Goal: Find specific page/section: Find specific page/section

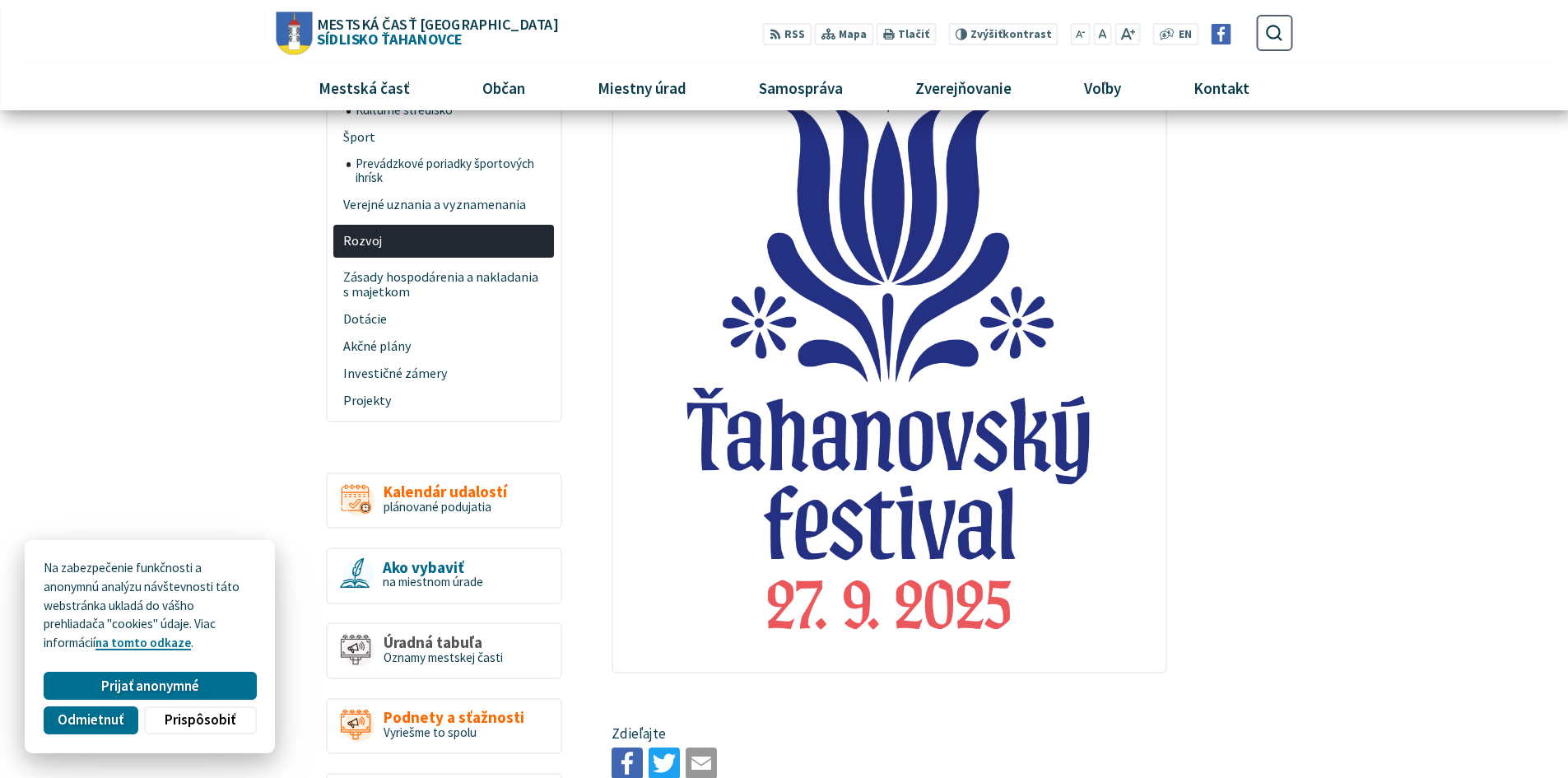
scroll to position [576, 0]
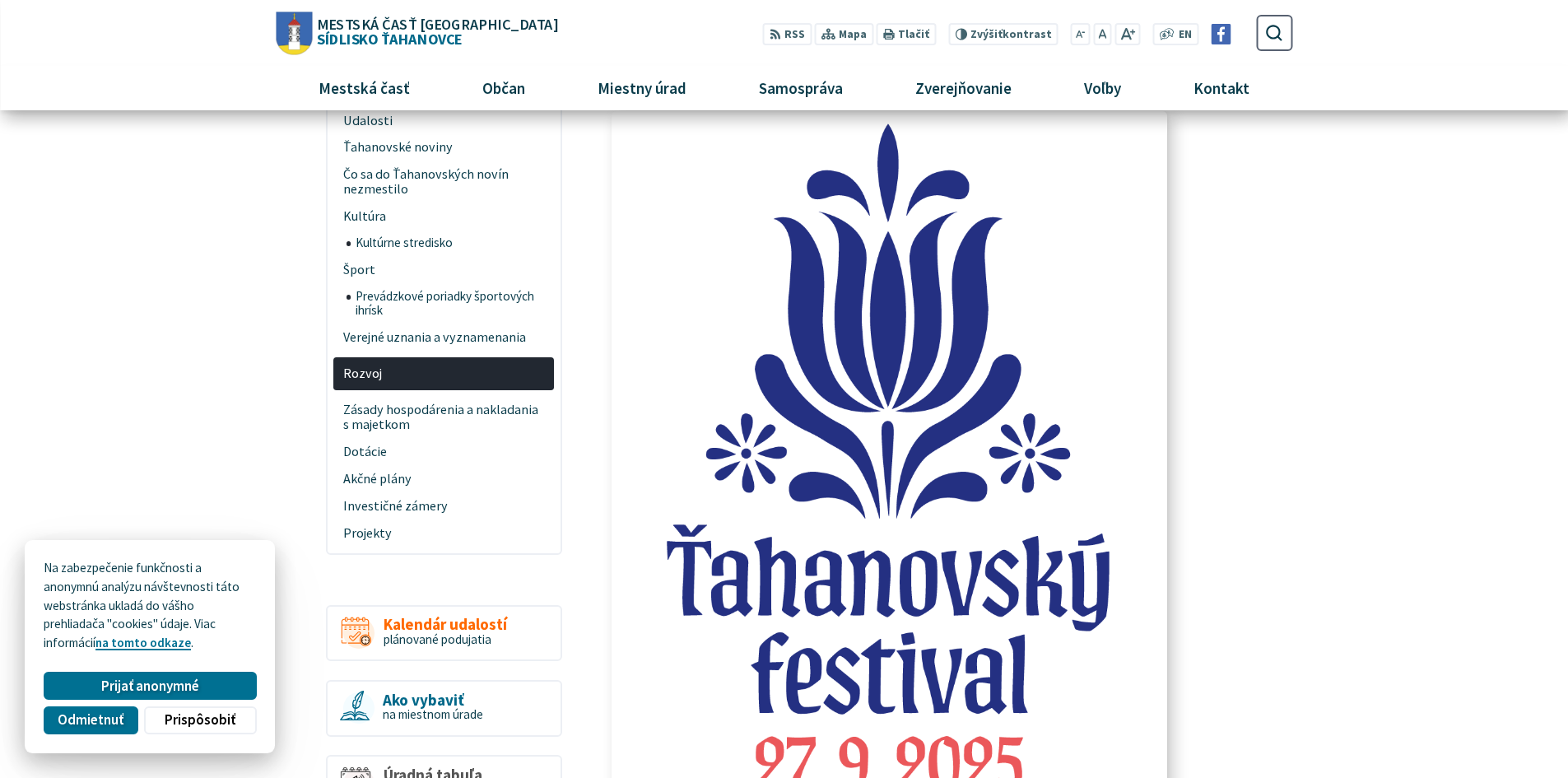
click at [866, 584] on img at bounding box center [889, 457] width 608 height 759
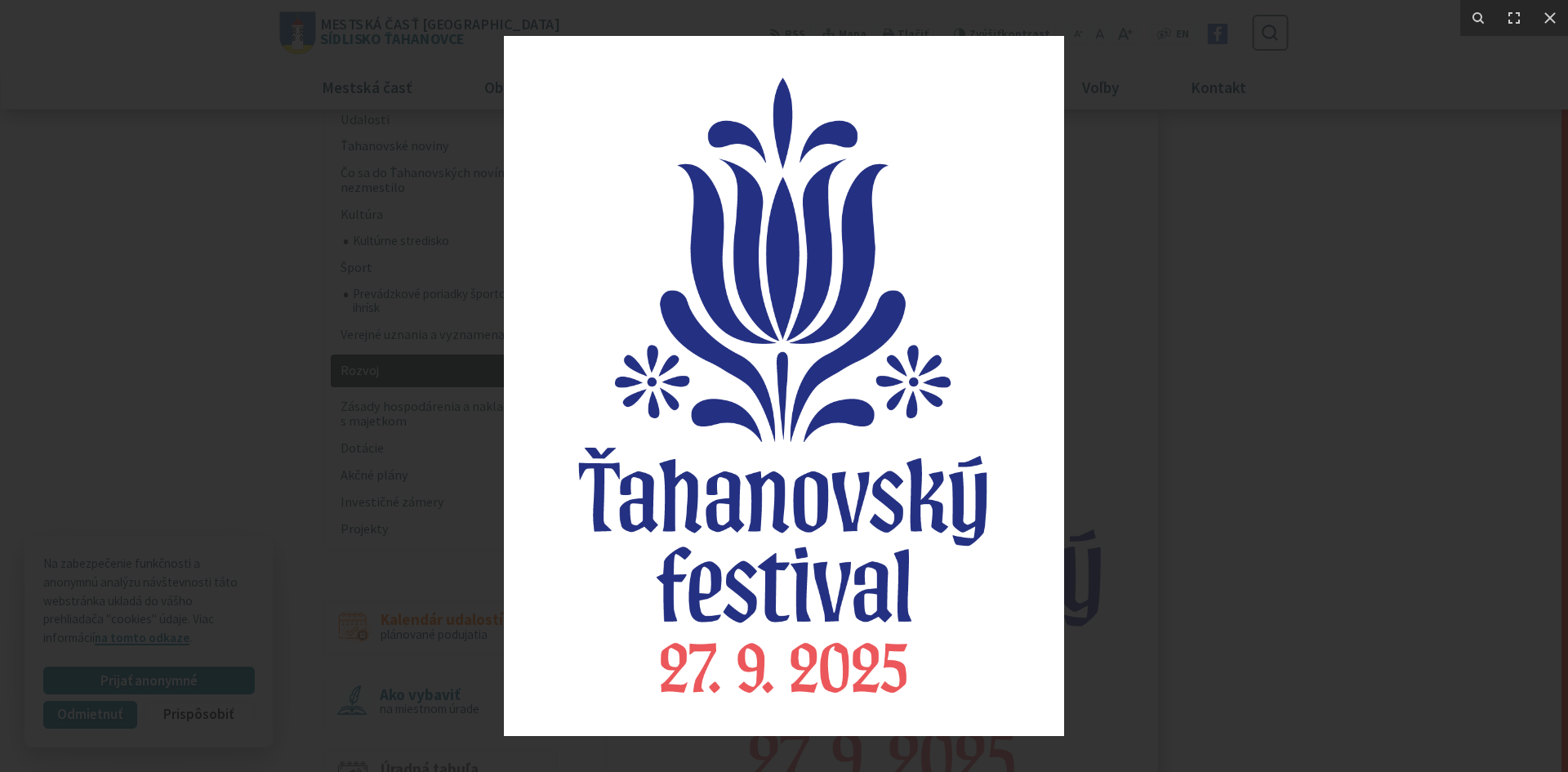
click at [859, 579] on img at bounding box center [784, 385] width 560 height 699
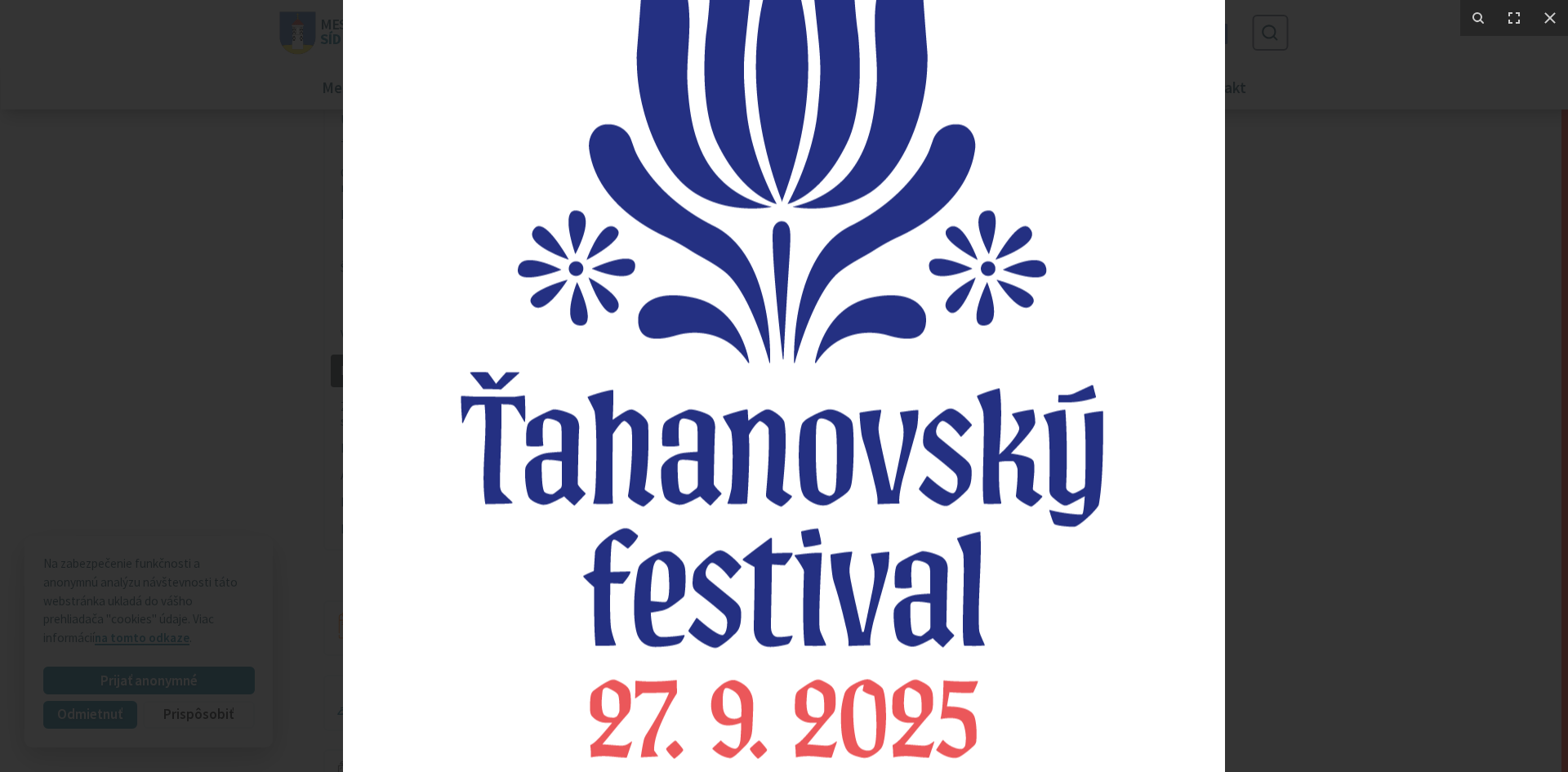
click at [859, 579] on img at bounding box center [784, 275] width 882 height 1103
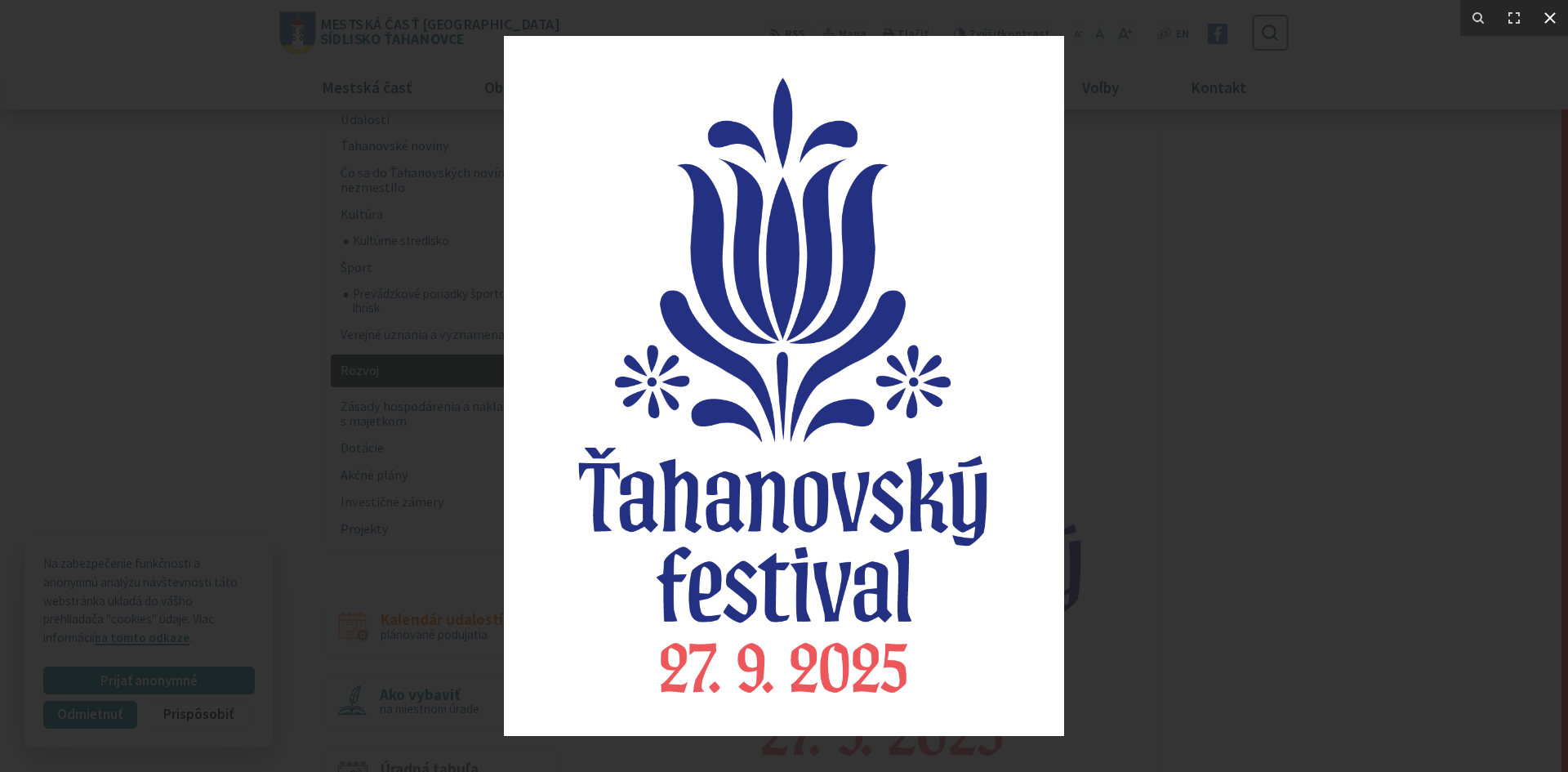
click at [1549, 14] on icon at bounding box center [1550, 17] width 19 height 19
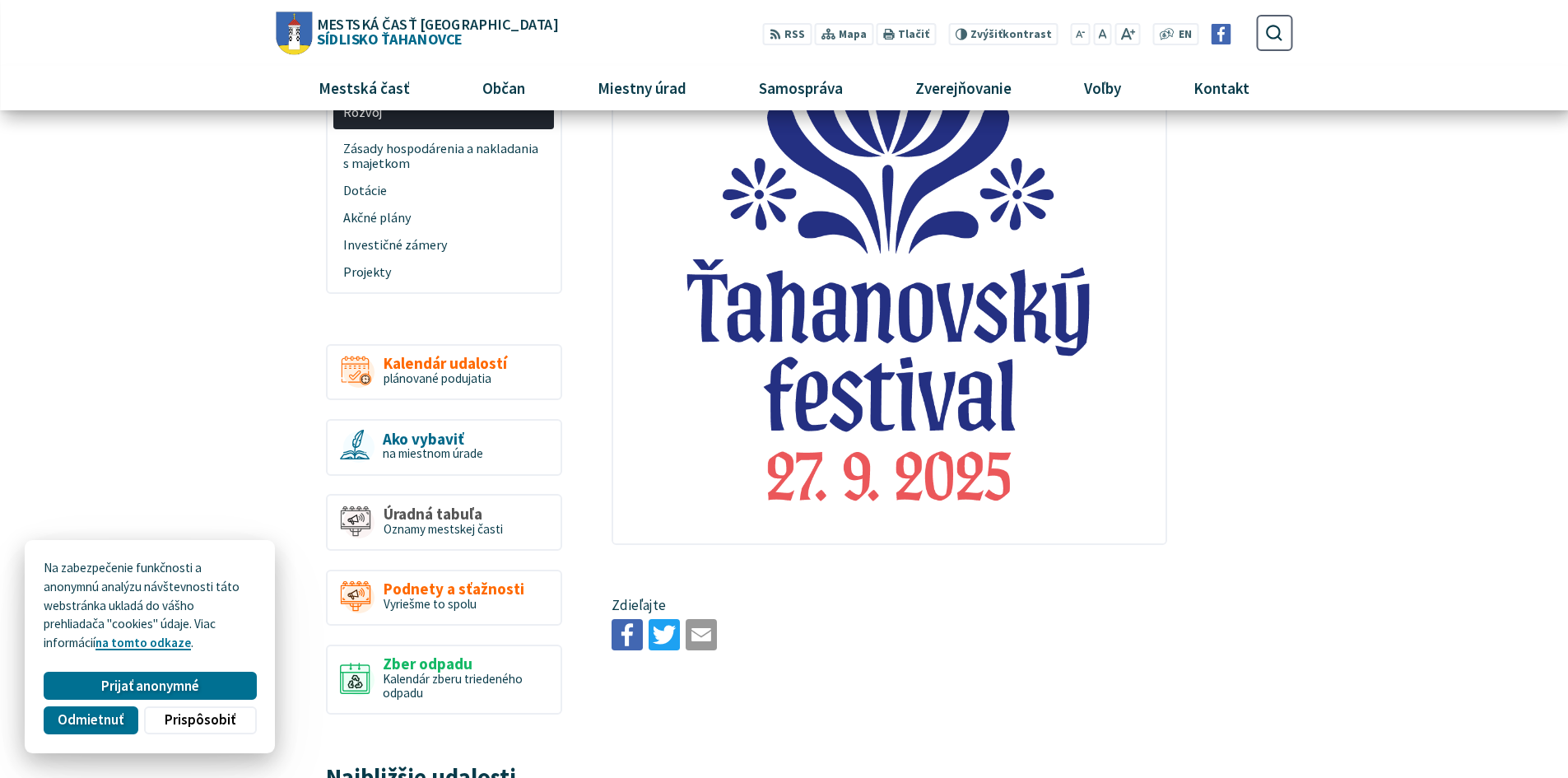
scroll to position [823, 0]
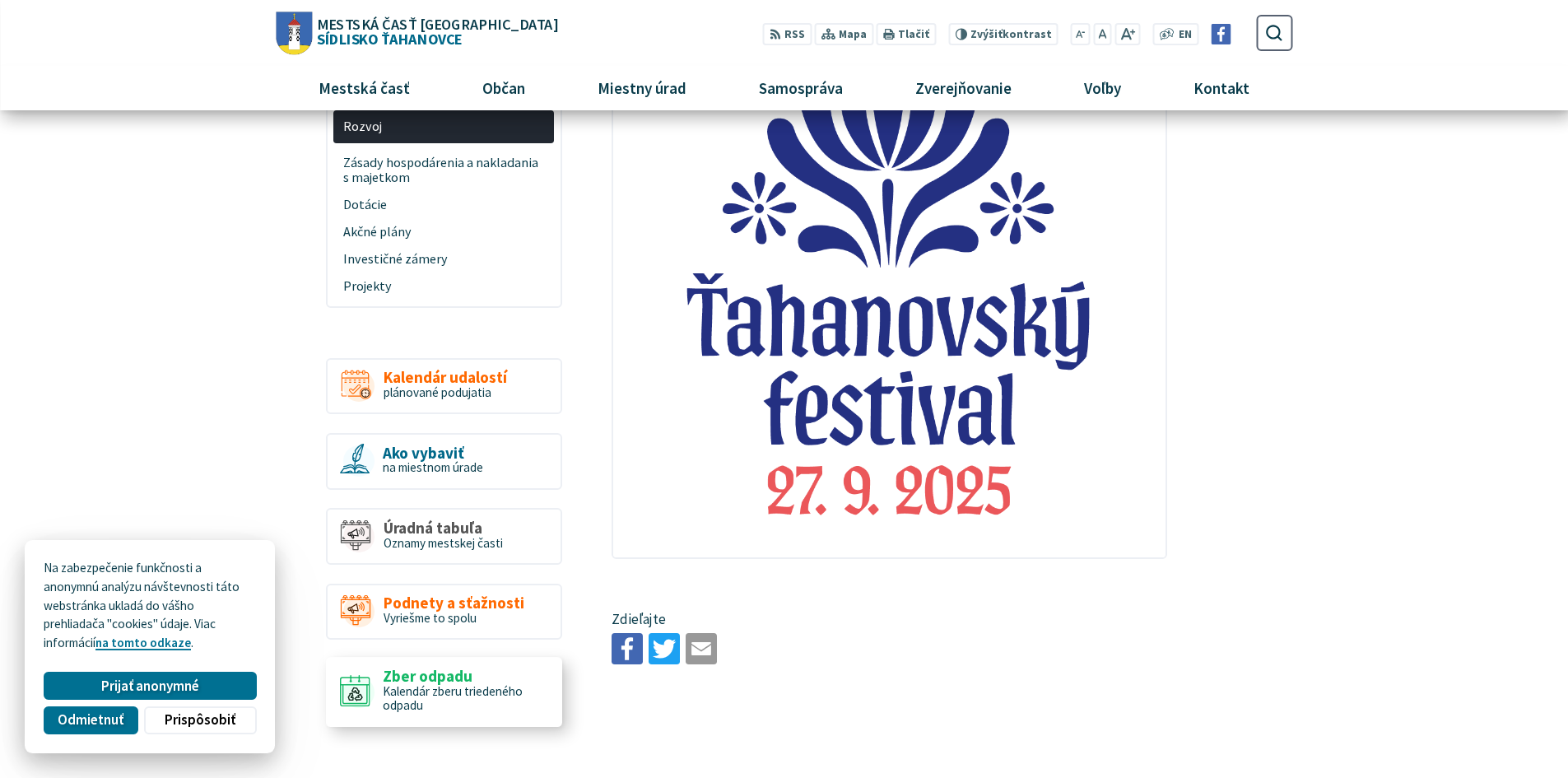
click at [431, 684] on span "Kalendár zberu triedeného odpadu" at bounding box center [453, 698] width 140 height 29
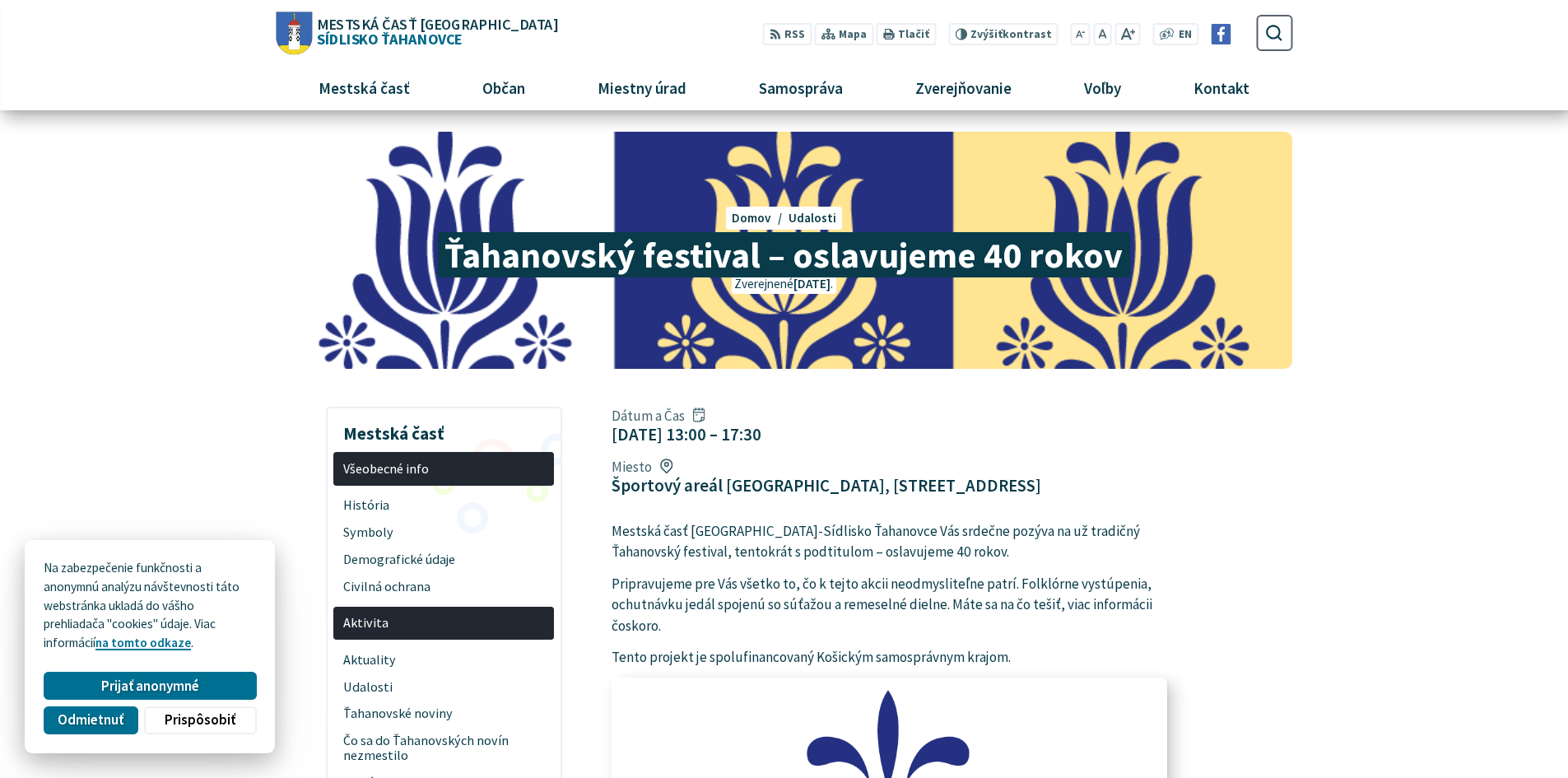
scroll to position [0, 0]
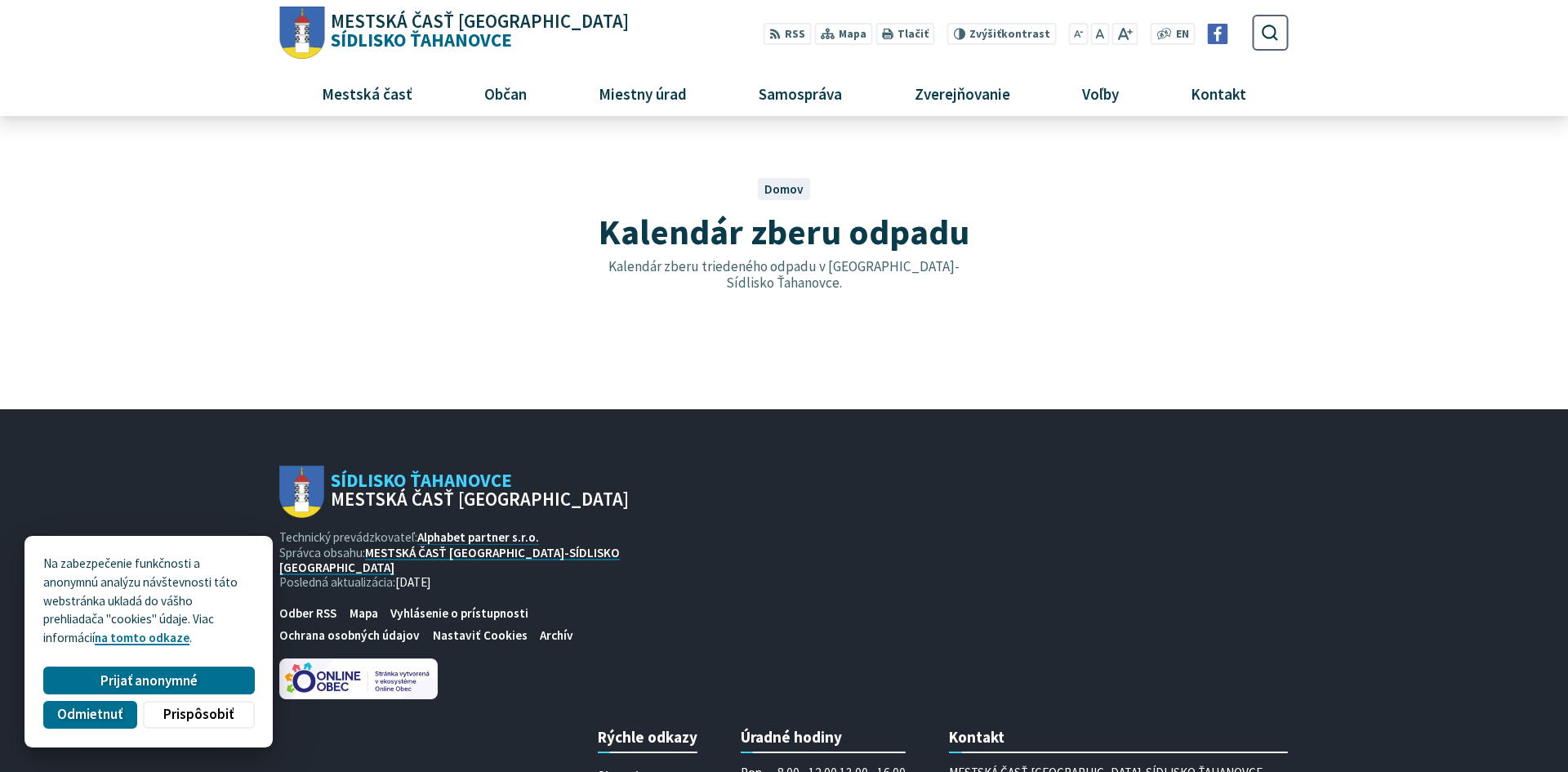
click at [805, 228] on span "Kalendár zberu odpadu" at bounding box center [784, 231] width 370 height 45
click at [783, 284] on p "Kalendár zberu triedeného odpadu v [GEOGRAPHIC_DATA]-Sídlisko Ťahanovce." at bounding box center [784, 275] width 372 height 34
click at [823, 236] on span "Kalendár zberu odpadu" at bounding box center [784, 231] width 370 height 45
click at [768, 265] on p "Kalendár zberu triedeného odpadu v [GEOGRAPHIC_DATA]-Sídlisko Ťahanovce." at bounding box center [784, 275] width 372 height 34
